Goal: Information Seeking & Learning: Learn about a topic

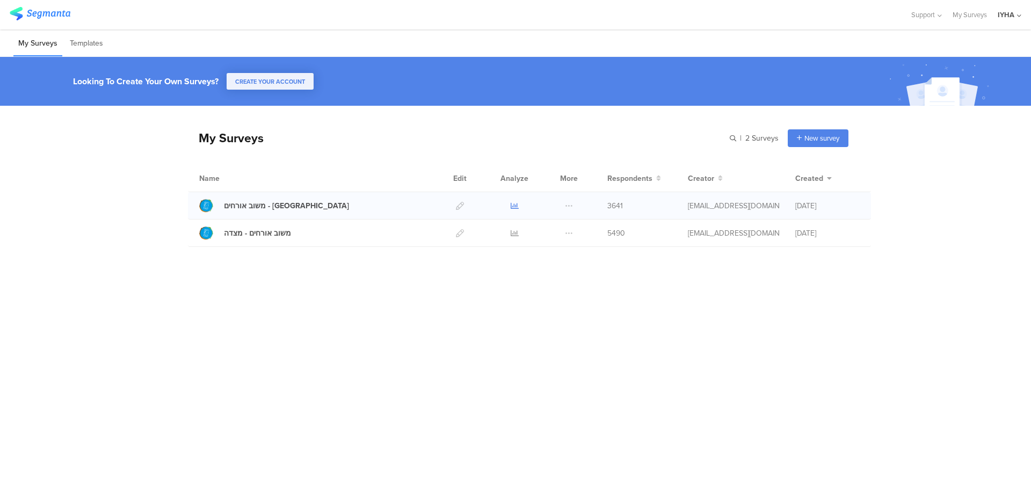
click at [514, 205] on icon at bounding box center [515, 206] width 8 height 8
click at [511, 230] on icon at bounding box center [515, 233] width 8 height 8
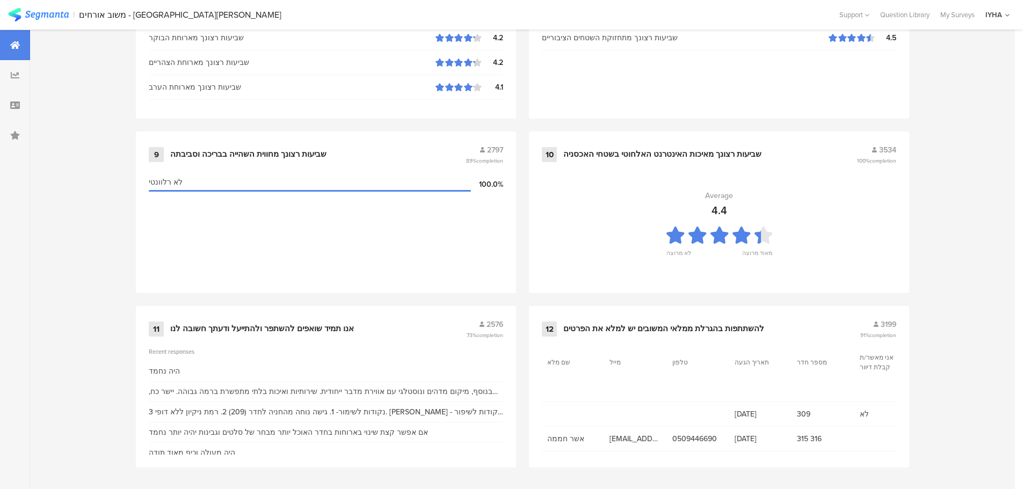
scroll to position [1086, 0]
click at [257, 324] on div "אנו תמיד שואפים להשתפר ולהתייעל ודעתך חשובה לנו" at bounding box center [262, 328] width 184 height 11
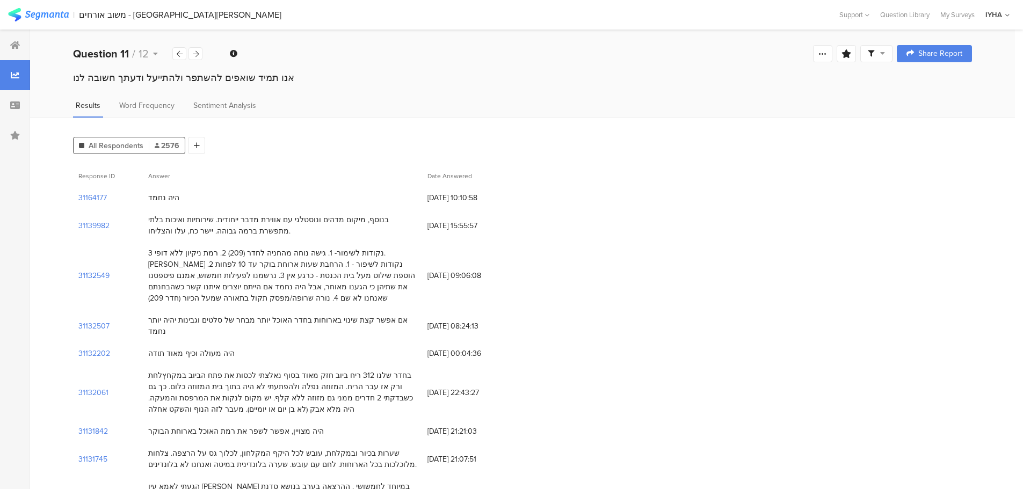
click at [91, 276] on section "31132549" at bounding box center [93, 275] width 31 height 11
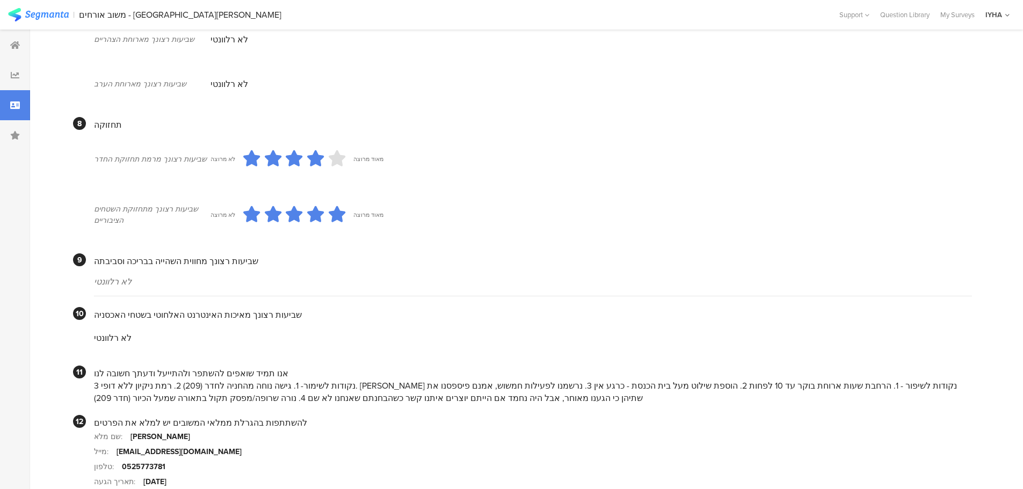
scroll to position [907, 0]
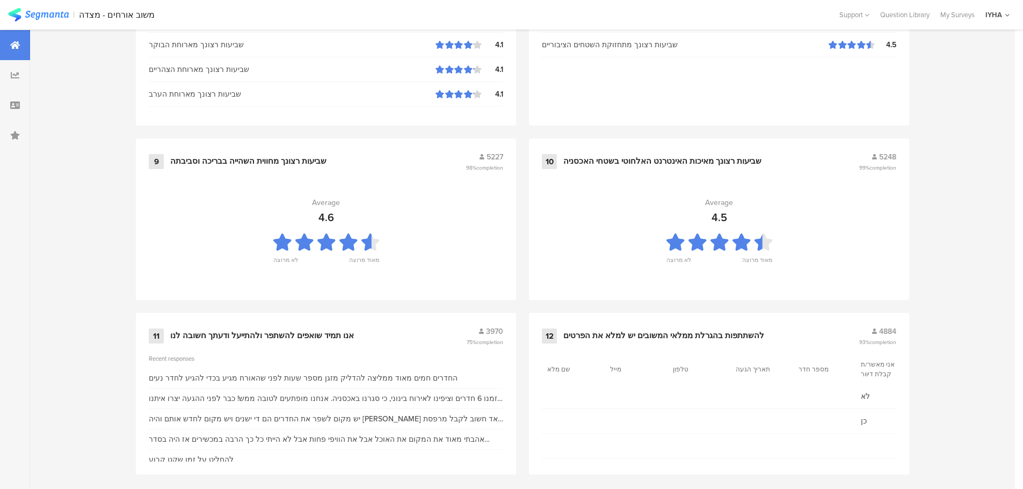
scroll to position [1086, 0]
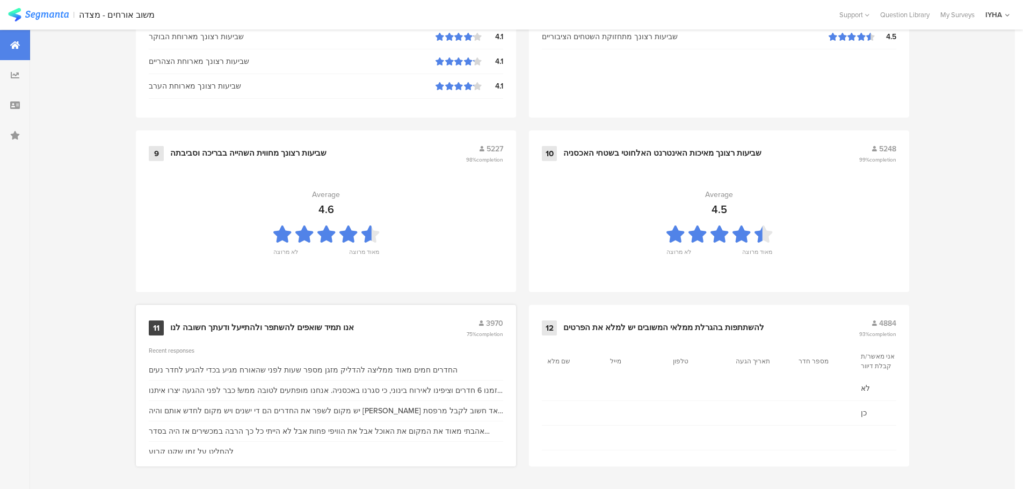
click at [329, 323] on div "אנו תמיד שואפים להשתפר ולהתייעל ודעתך חשובה לנו" at bounding box center [262, 328] width 184 height 11
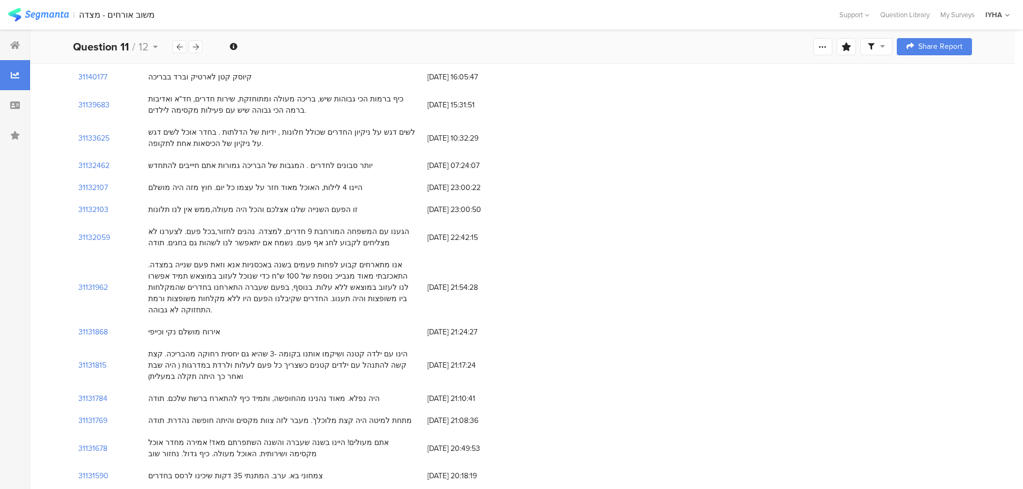
scroll to position [389, 0]
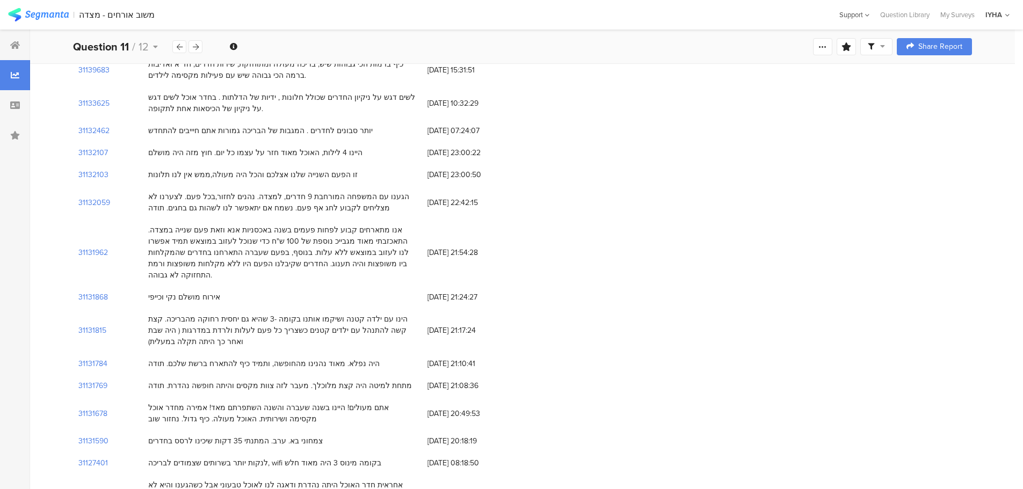
scroll to position [1086, 0]
